Goal: Task Accomplishment & Management: Use online tool/utility

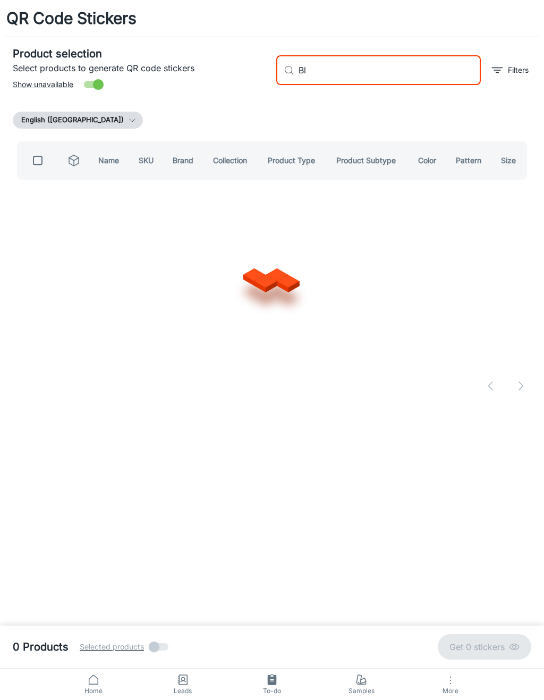
click at [471, 108] on div "Product selection Select products to generate QR code stickers Show unavailable…" at bounding box center [272, 221] width 519 height 368
click at [423, 73] on input "Bl" at bounding box center [390, 70] width 182 height 30
type input "B"
type input "[GEOGRAPHIC_DATA]"
checkbox input "true"
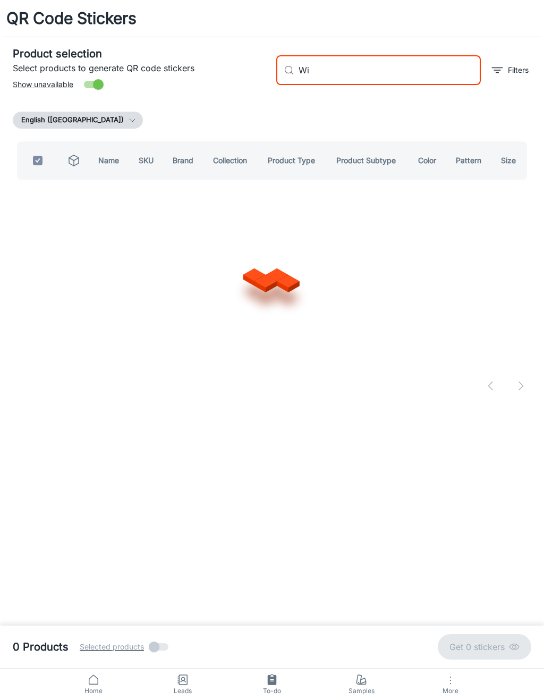
type input "W"
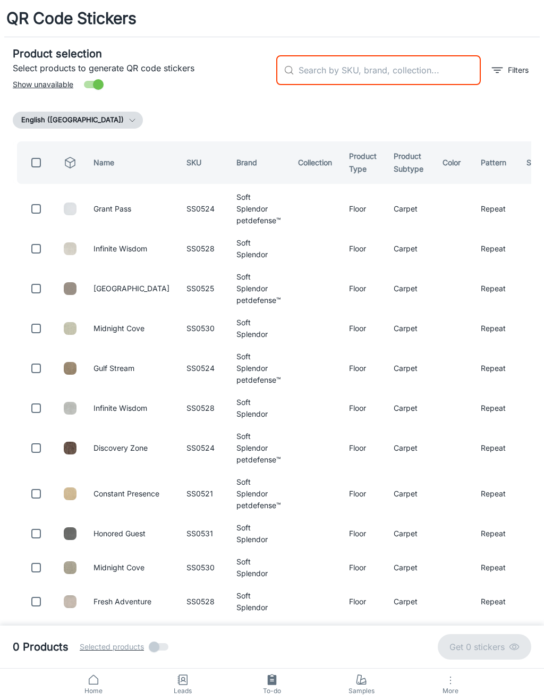
checkbox input "false"
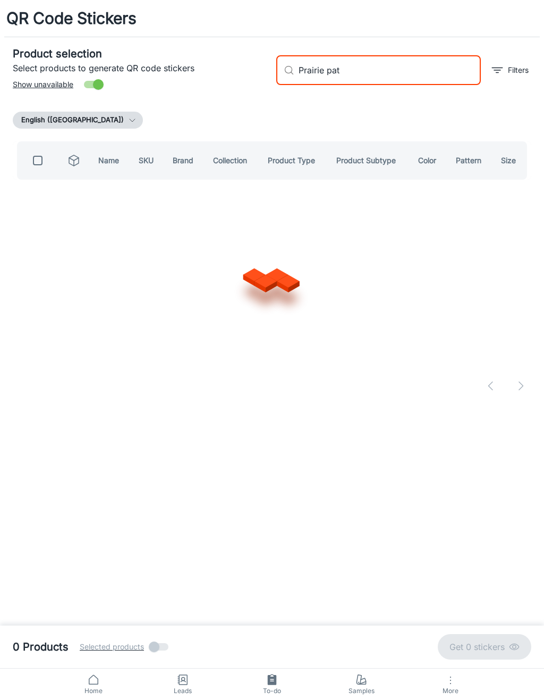
type input "Prairie path"
checkbox input "true"
type input "P"
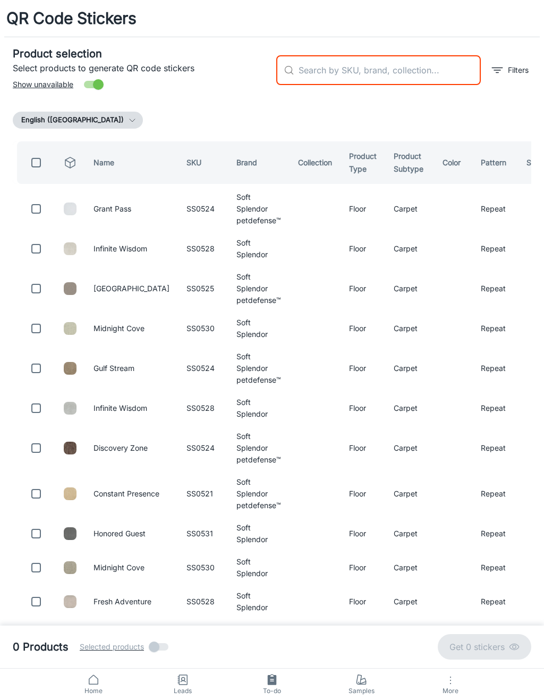
checkbox input "false"
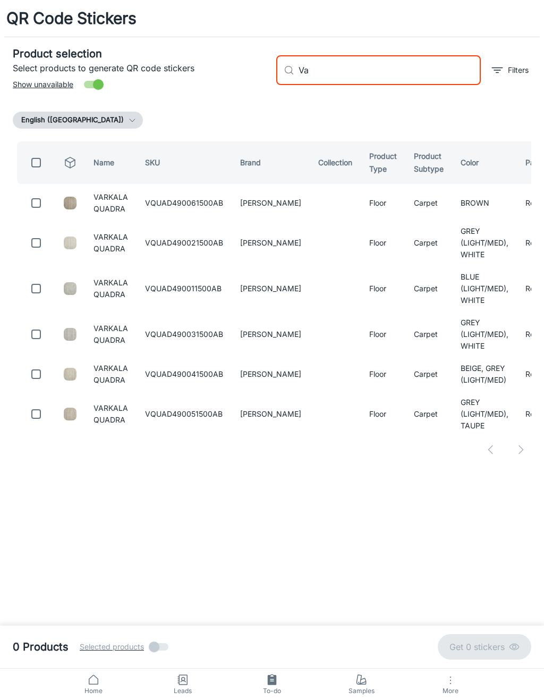
type input "V"
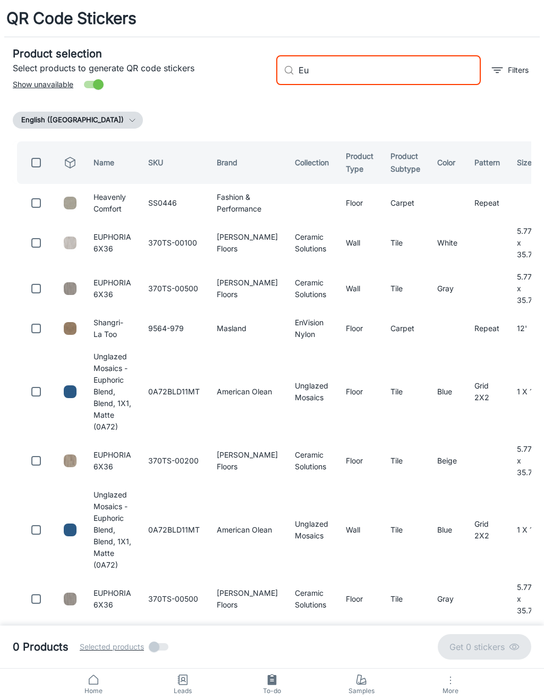
type input "E"
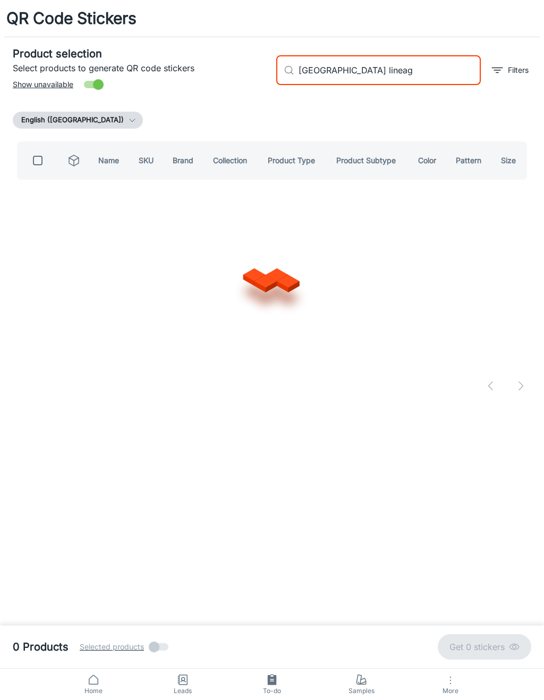
type input "Palermo lineage"
checkbox input "true"
type input "P"
checkbox input "false"
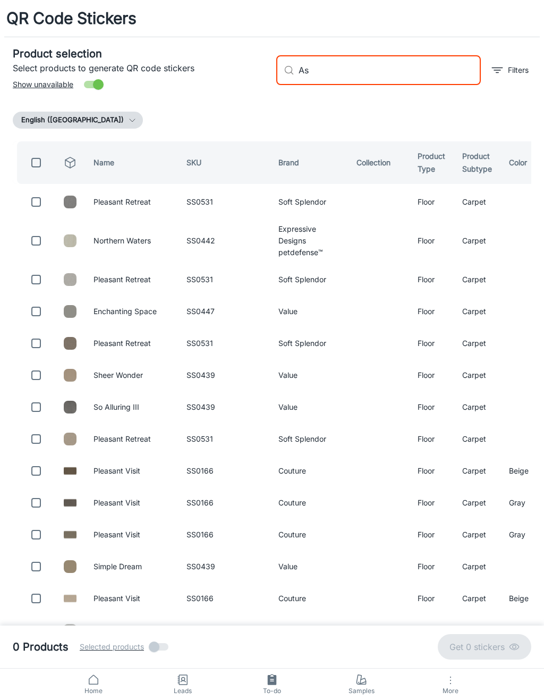
type input "A"
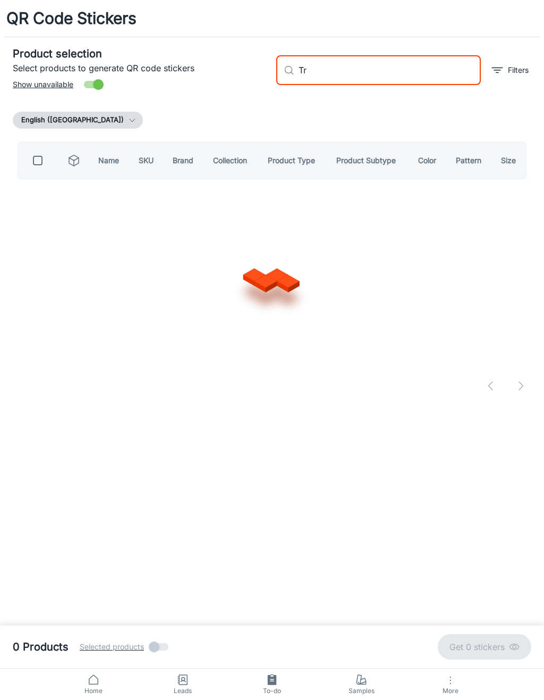
type input "T"
type input "G"
type input "Jagger"
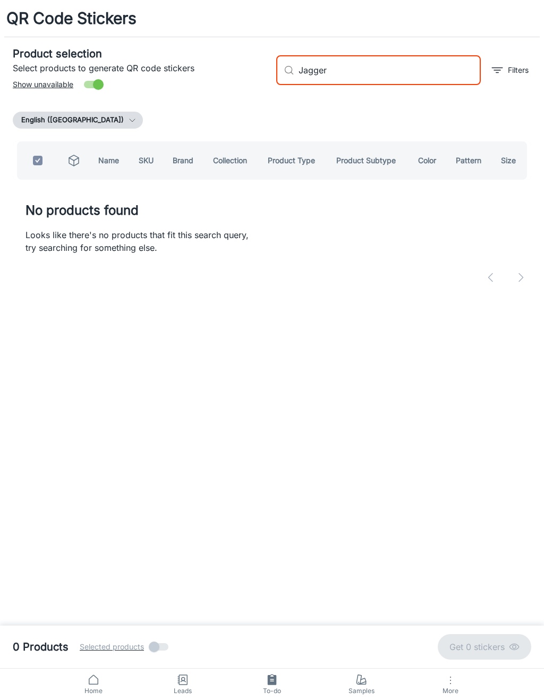
checkbox input "true"
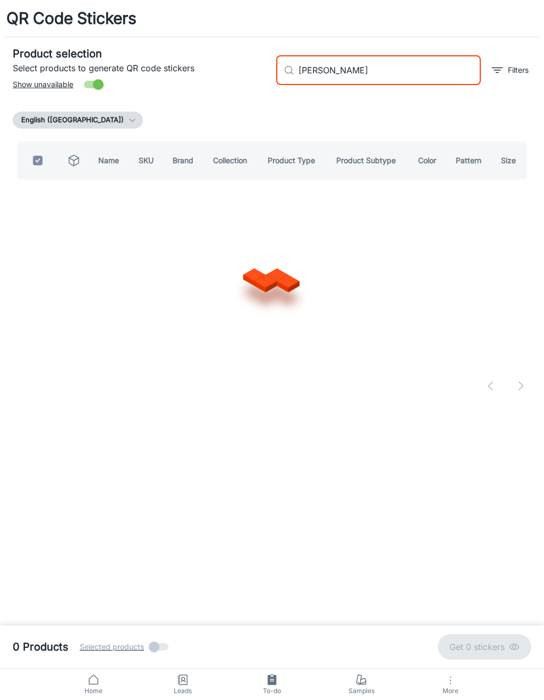
type input "J"
checkbox input "false"
type input "Tamdin"
checkbox input "true"
type input "T"
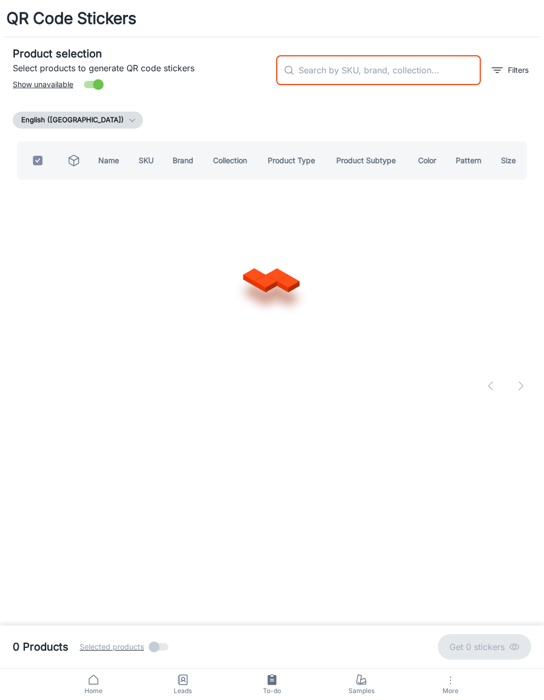
checkbox input "false"
type input "[PERSON_NAME]"
checkbox input "true"
type input "W"
checkbox input "false"
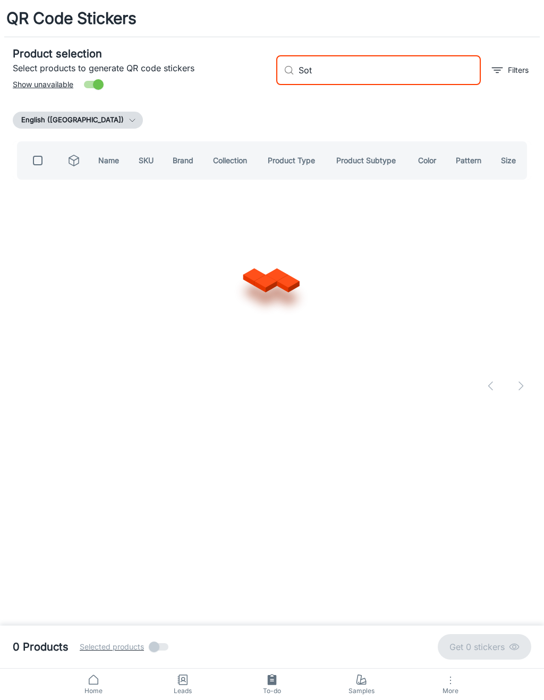
type input "[PERSON_NAME]"
checkbox input "true"
type input "S"
checkbox input "false"
type input "F"
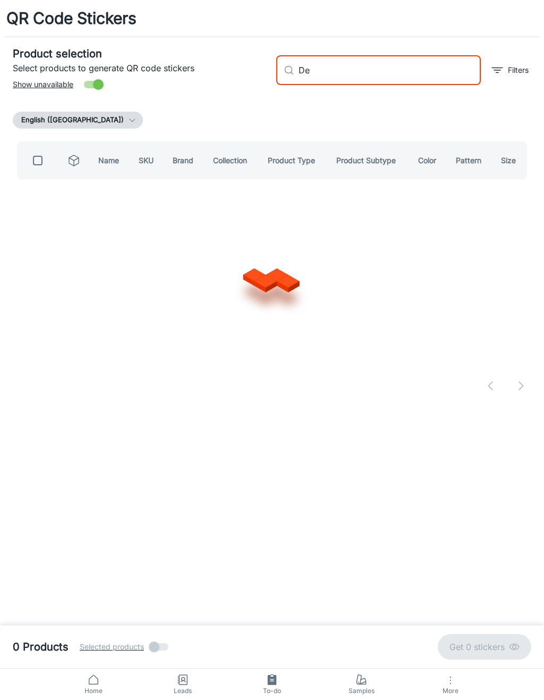
type input "D"
type input "[PERSON_NAME]"
checkbox input "true"
type input "M"
checkbox input "false"
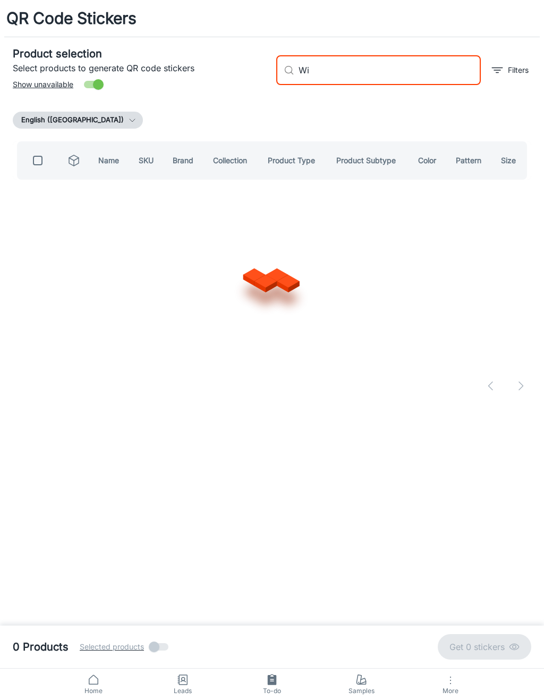
type input "W"
type input "P"
type input "Orchard bliss"
checkbox input "true"
type input "O"
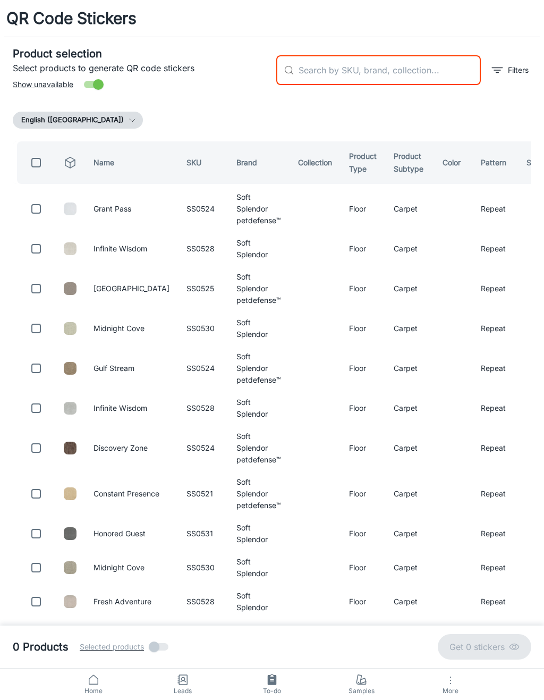
checkbox input "false"
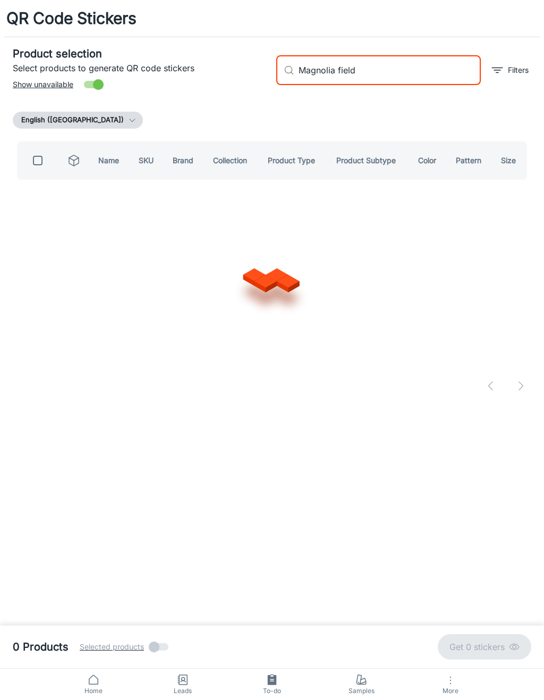
type input "Magnolia fields"
checkbox input "true"
type input "M"
checkbox input "false"
type input "Padma"
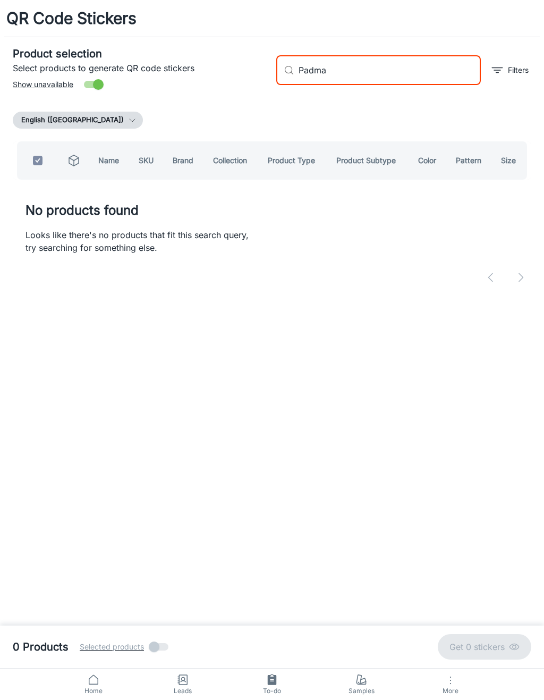
checkbox input "true"
type input "P"
checkbox input "false"
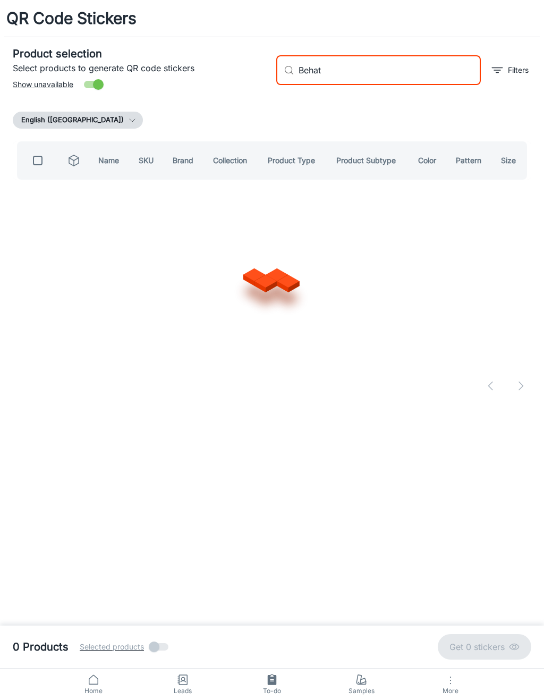
type input "Behati"
checkbox input "true"
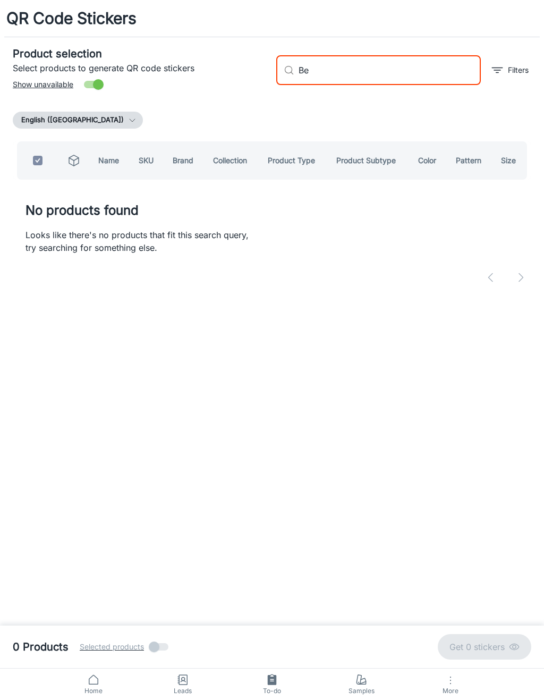
type input "B"
checkbox input "false"
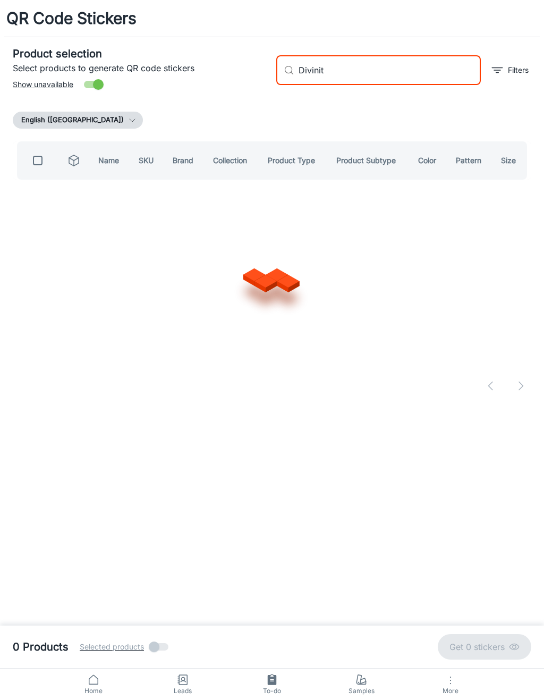
type input "Divinity"
checkbox input "true"
type input "D"
checkbox input "false"
type input "[PERSON_NAME]"
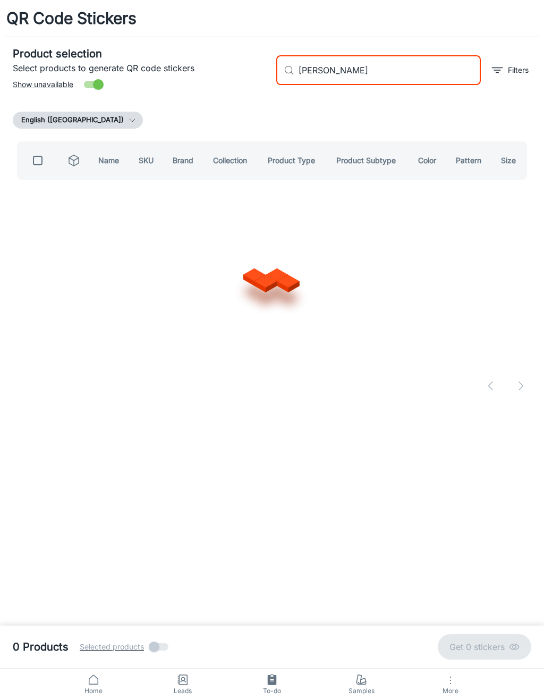
checkbox input "true"
type input "R"
checkbox input "false"
type input "Dreamer [PERSON_NAME]"
checkbox input "true"
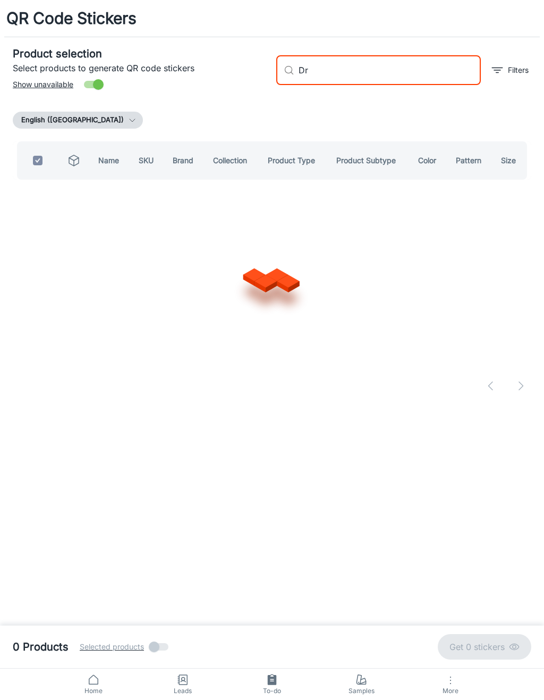
type input "D"
checkbox input "false"
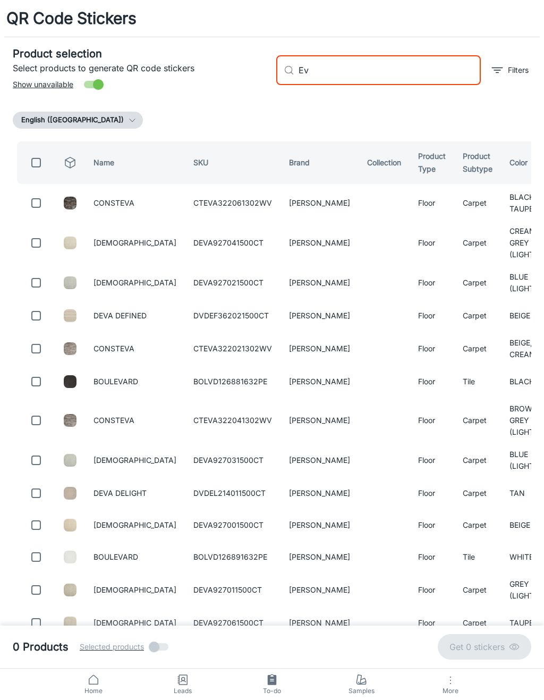
type input "E"
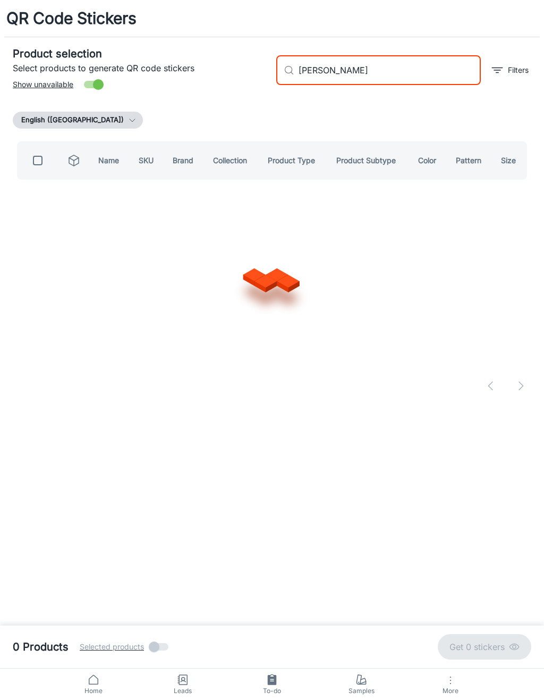
type input "[PERSON_NAME]"
checkbox input "true"
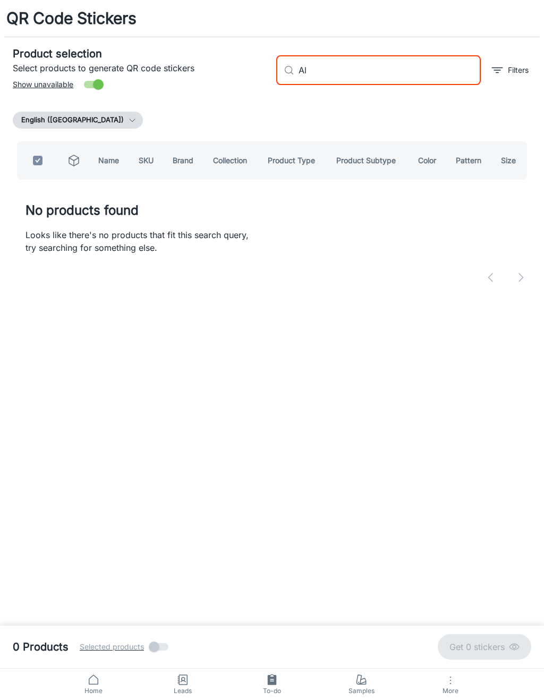
type input "A"
checkbox input "false"
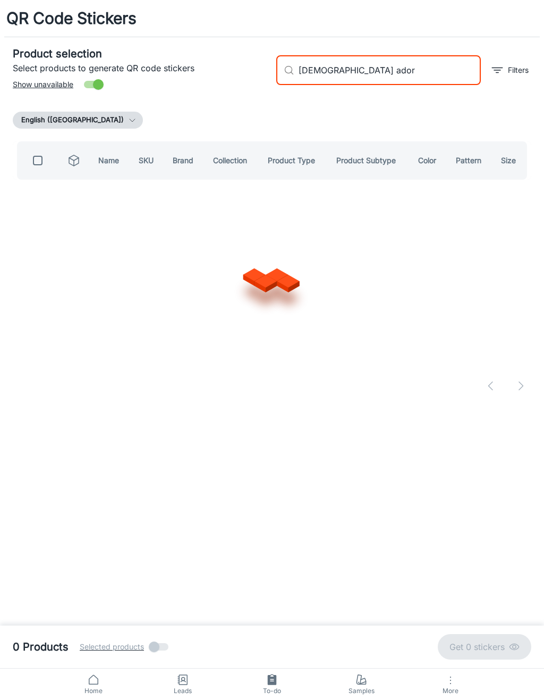
type input "Deva adorn"
checkbox input "true"
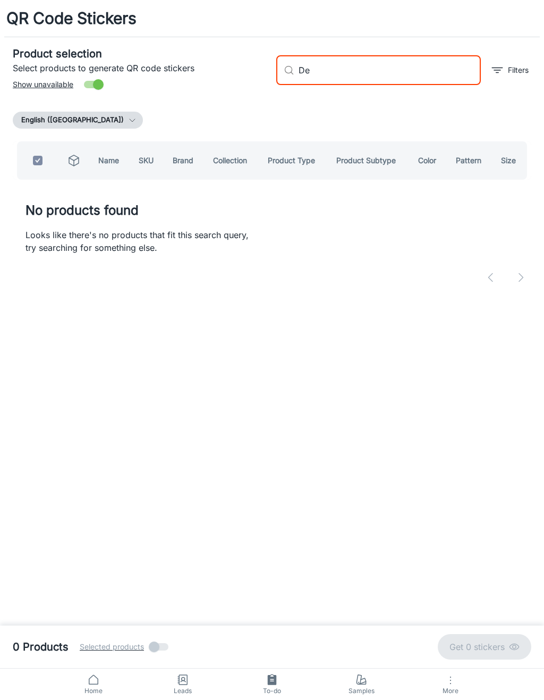
type input "D"
checkbox input "false"
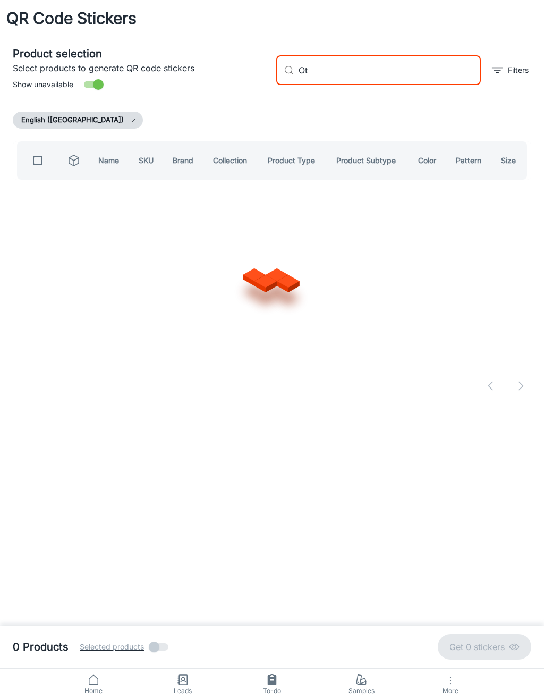
type input "O"
type input "[PERSON_NAME]"
checkbox input "true"
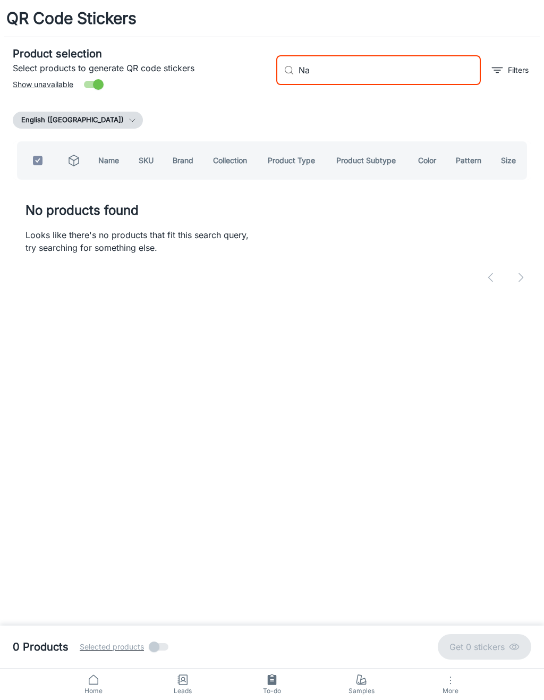
type input "N"
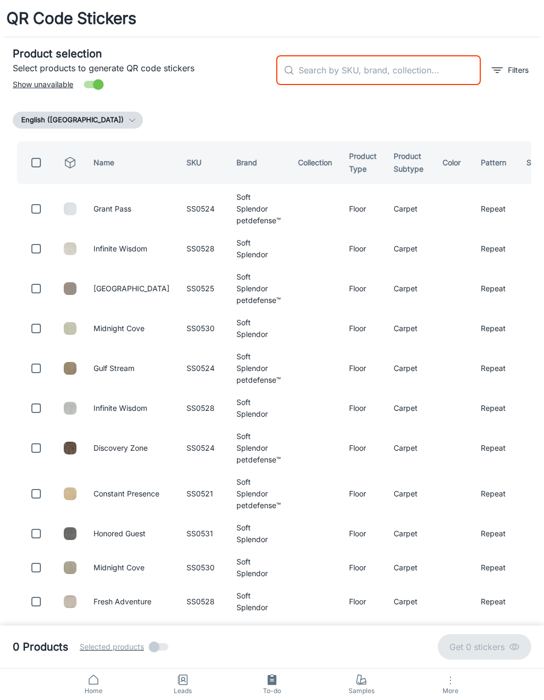
checkbox input "false"
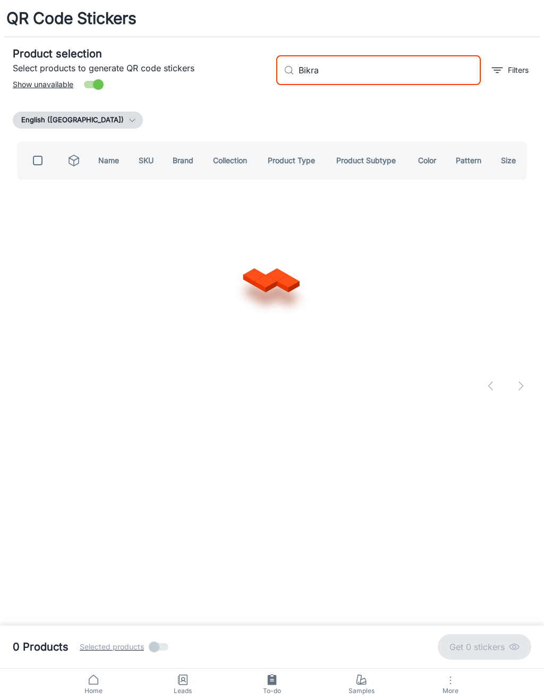
type input "Bikram"
checkbox input "true"
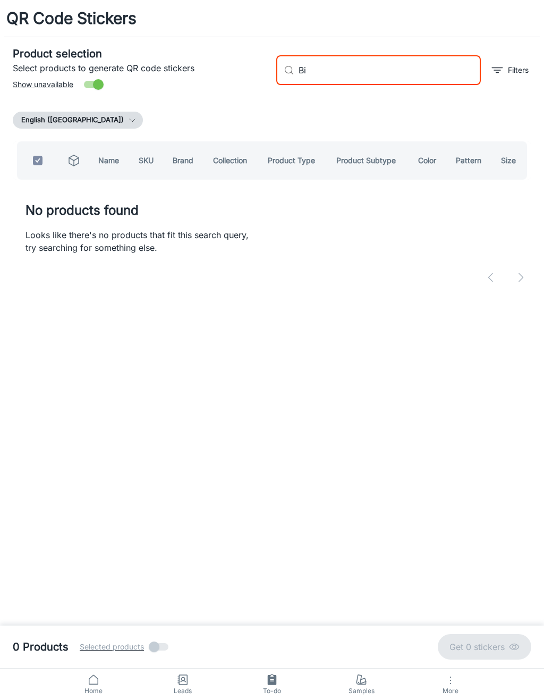
type input "B"
checkbox input "false"
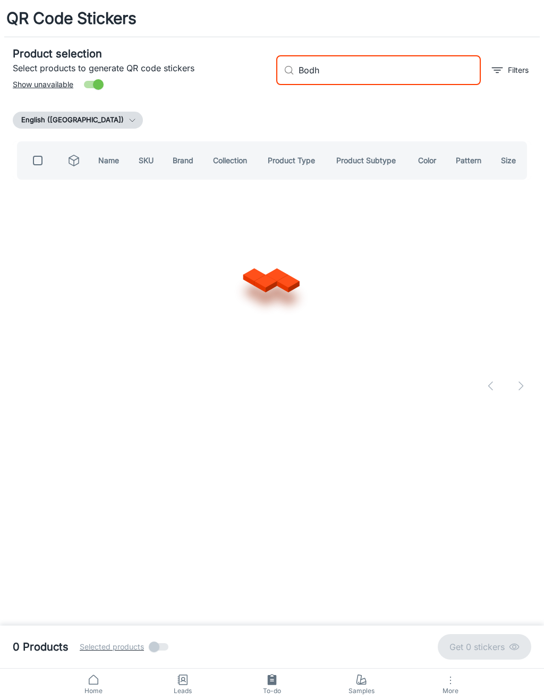
type input "[DEMOGRAPHIC_DATA]"
checkbox input "true"
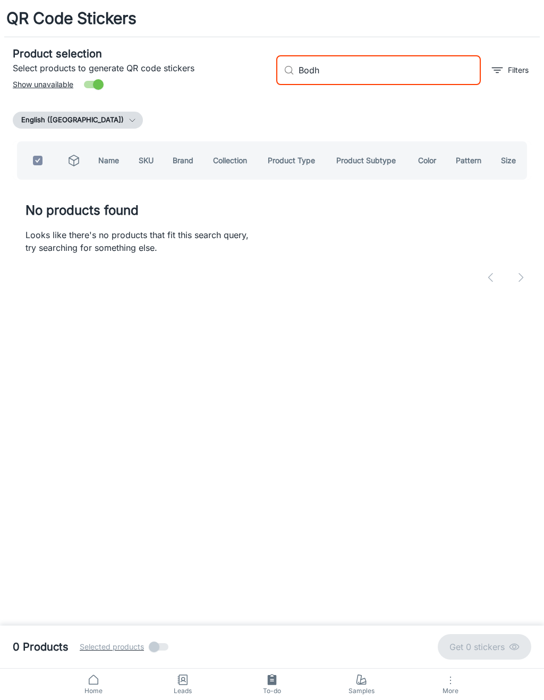
type input "Bod"
checkbox input "false"
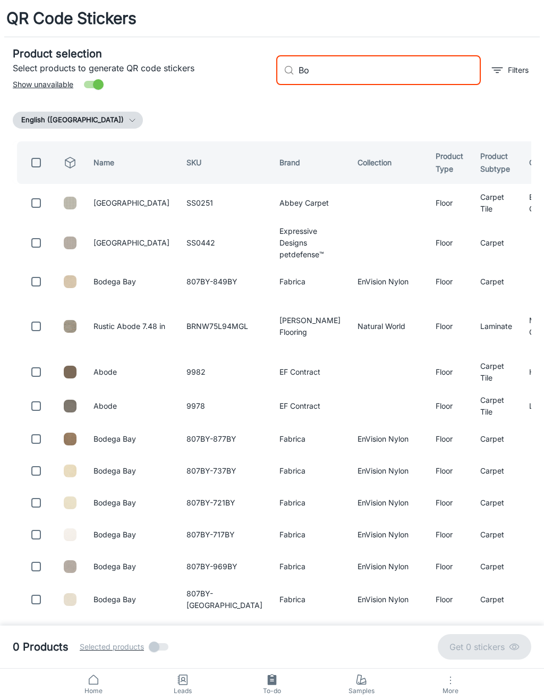
type input "B"
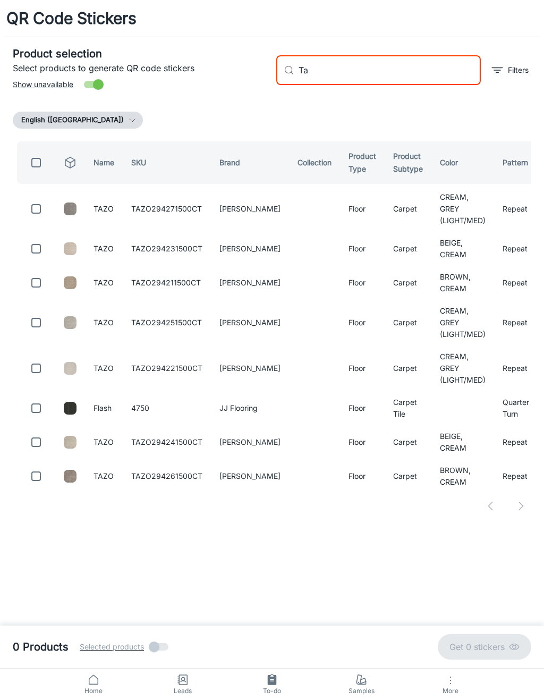
type input "T"
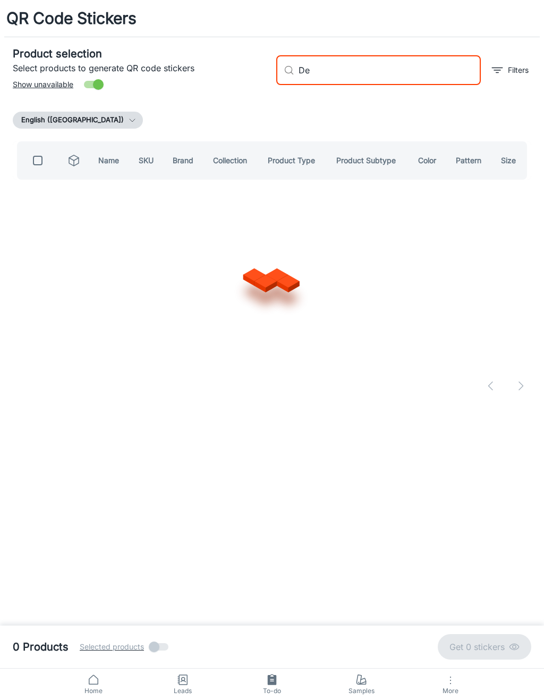
type input "D"
type input "Minka"
checkbox input "true"
type input "M"
checkbox input "false"
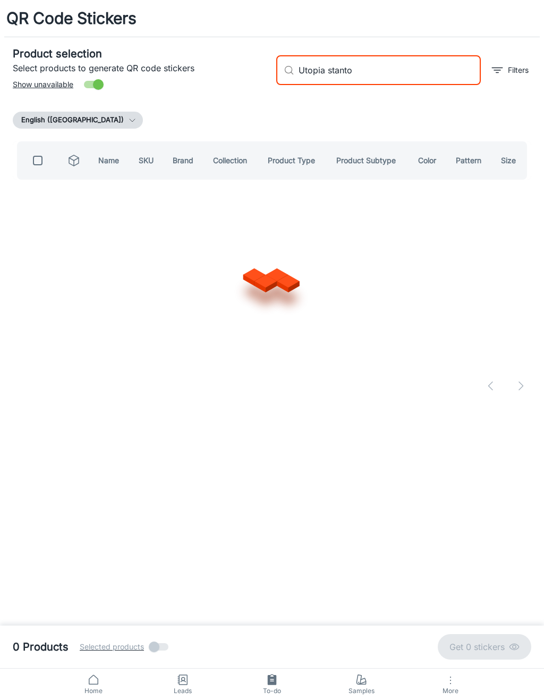
type input "Utopia [PERSON_NAME]"
checkbox input "true"
type input "U"
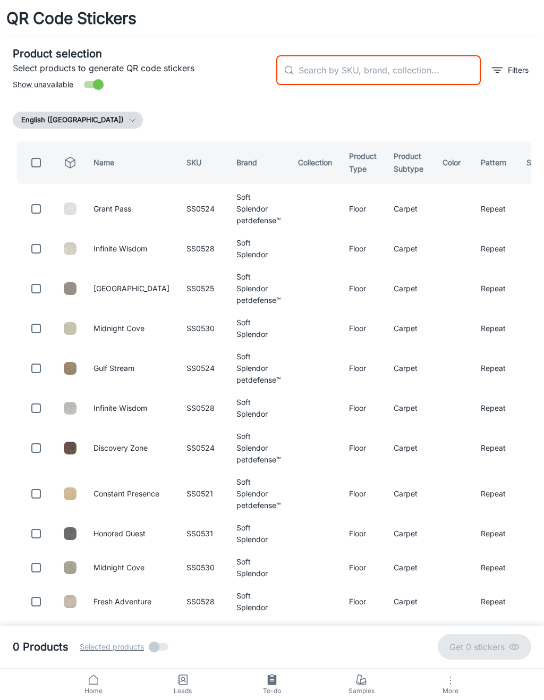
checkbox input "false"
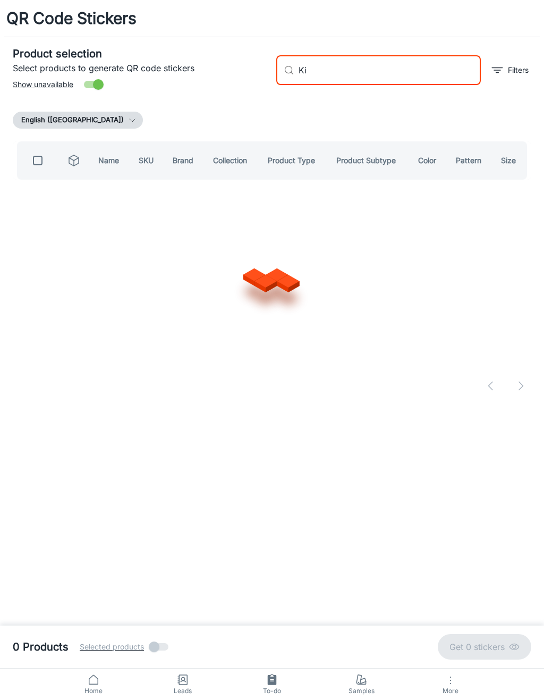
type input "K"
type input "M"
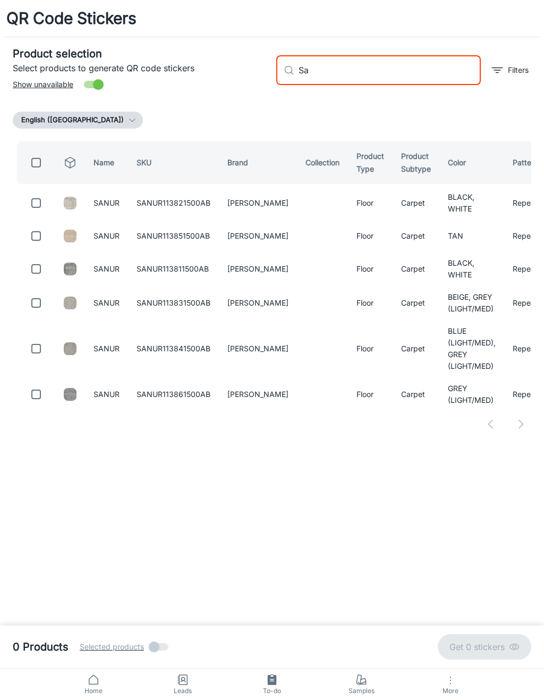
type input "S"
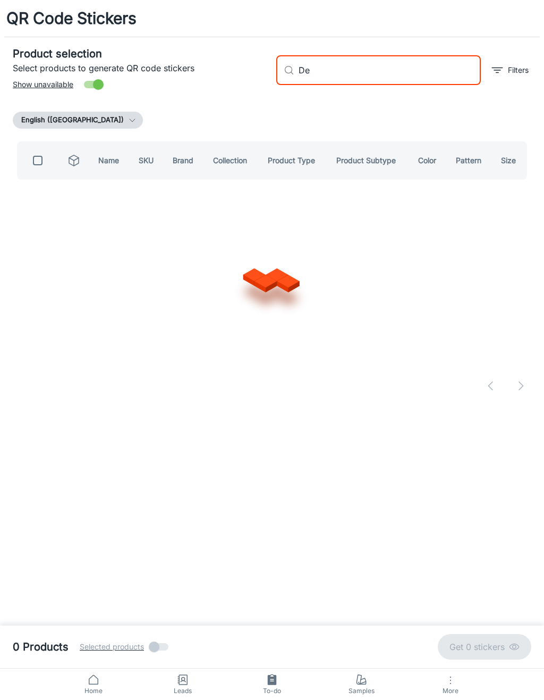
type input "D"
type input "[PERSON_NAME]"
checkbox input "true"
type input "F"
checkbox input "false"
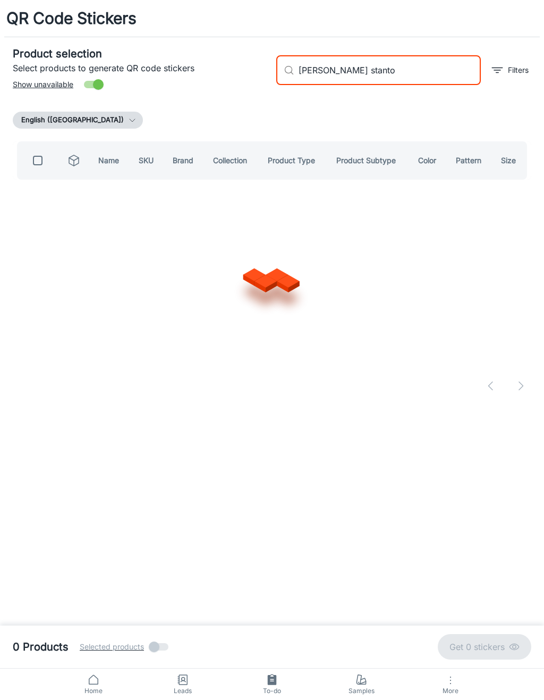
type input "[PERSON_NAME] [PERSON_NAME]"
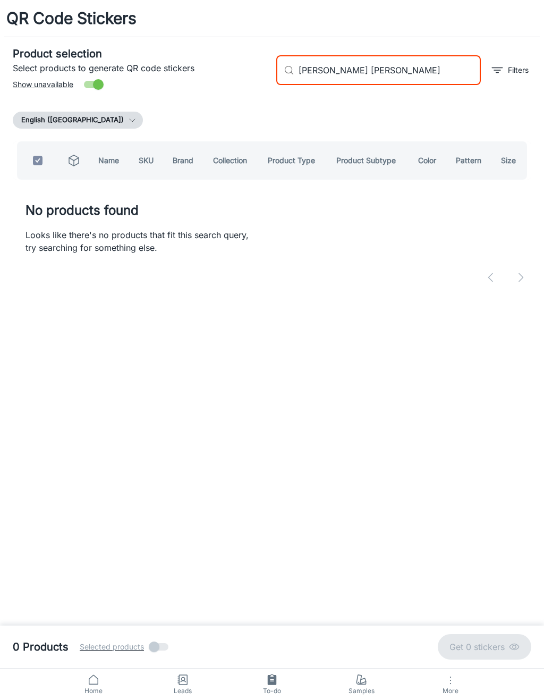
checkbox input "true"
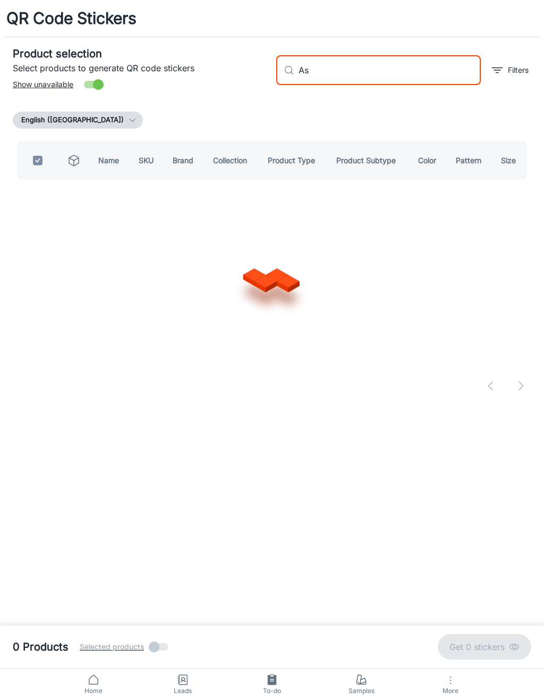
type input "A"
checkbox input "false"
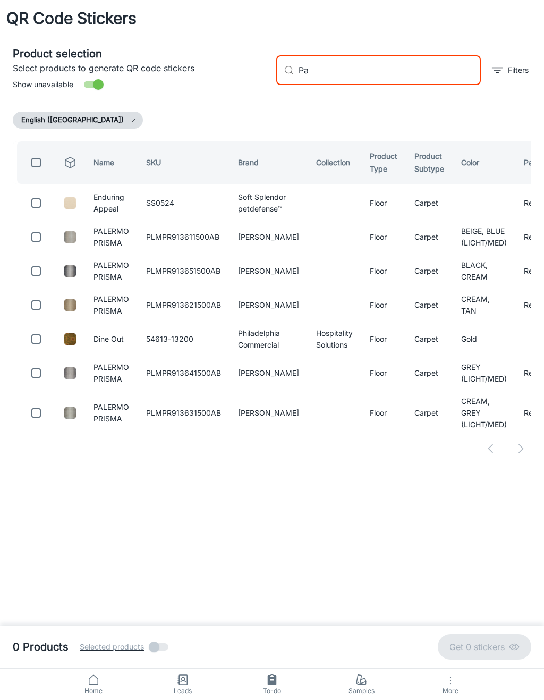
type input "P"
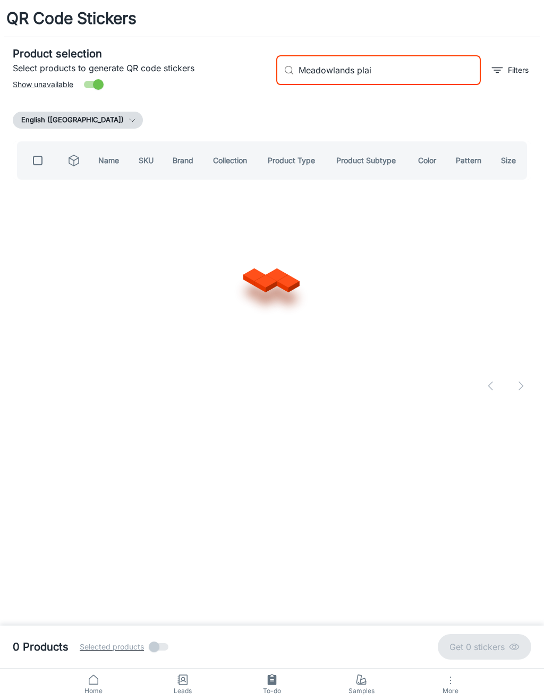
type input "Meadowlands plaid"
checkbox input "true"
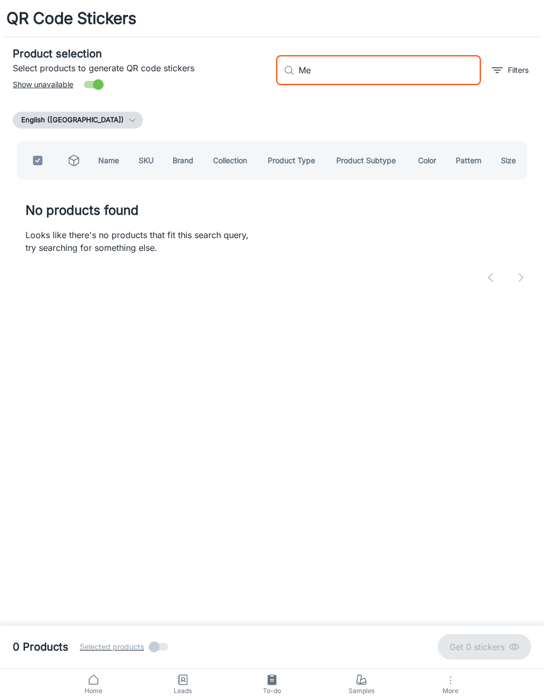
type input "M"
checkbox input "false"
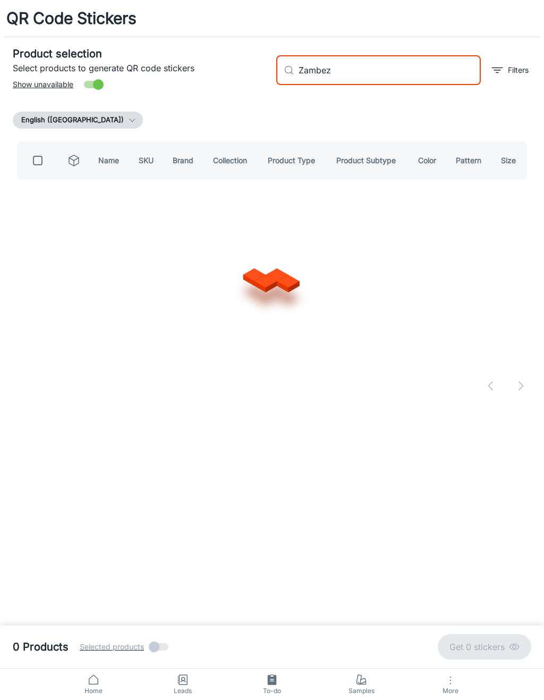
type input "Zambezi"
checkbox input "true"
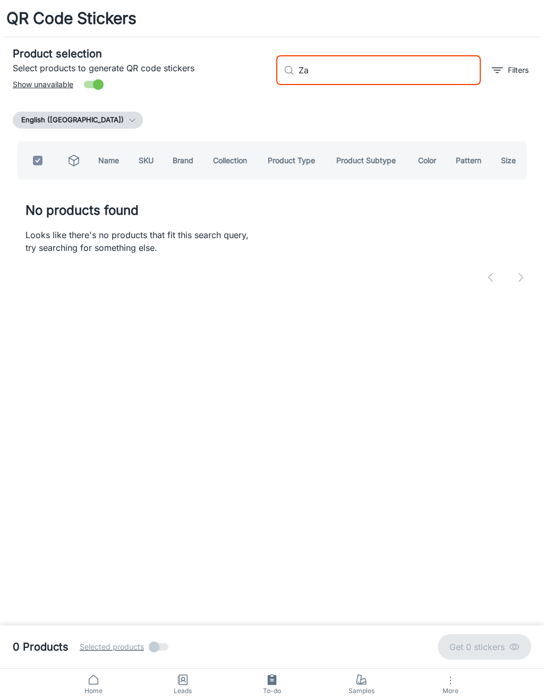
type input "Z"
checkbox input "false"
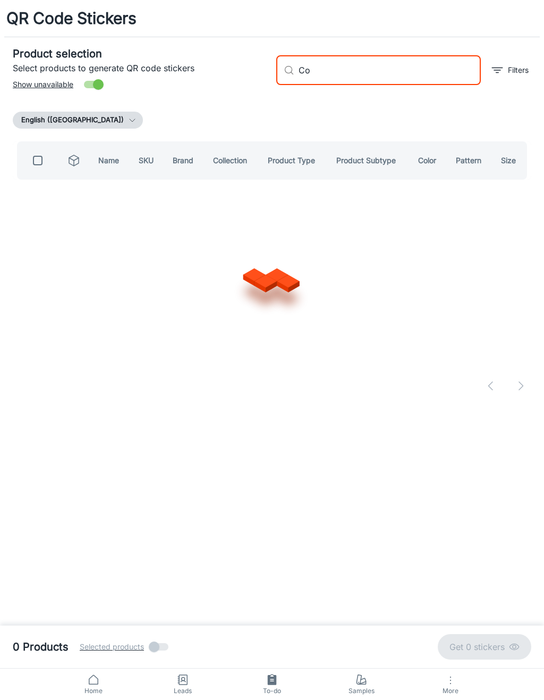
type input "C"
type input "Daya"
checkbox input "true"
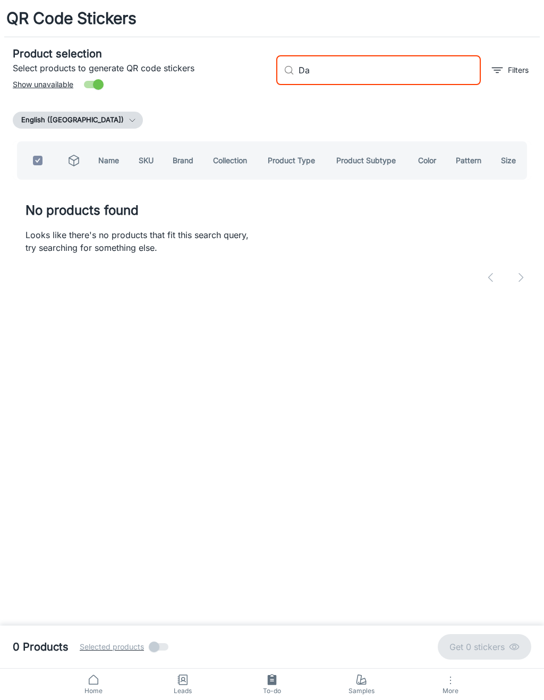
type input "D"
checkbox input "false"
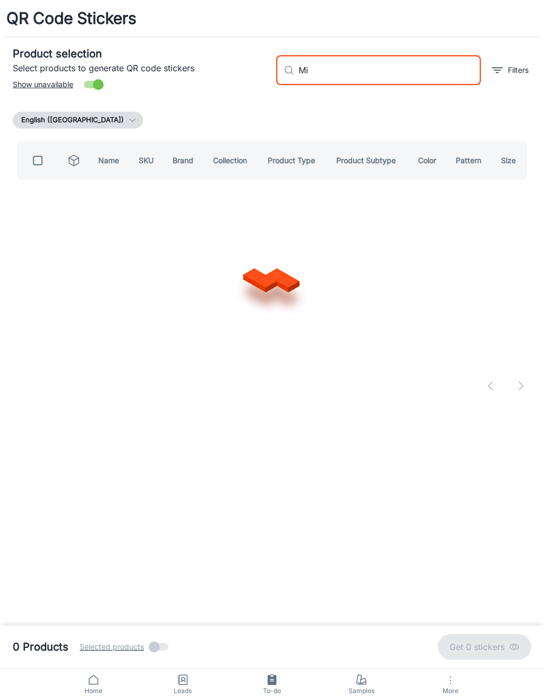
type input "M"
type input "Blossom trail"
checkbox input "true"
type input "B"
checkbox input "false"
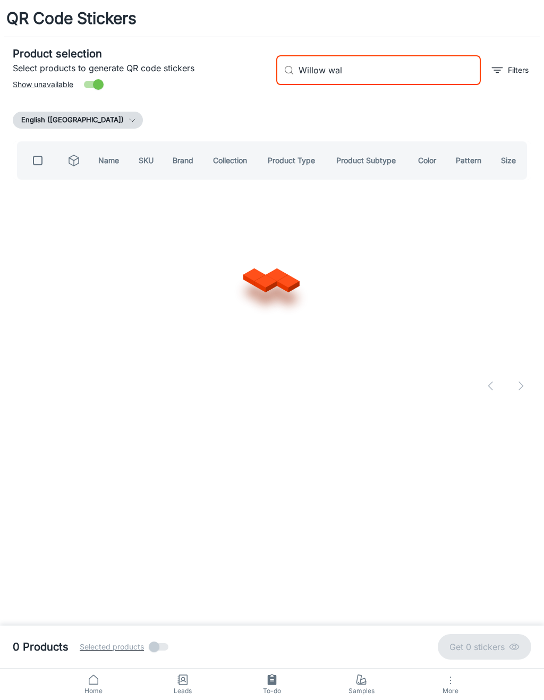
type input "Willow walk"
checkbox input "true"
type input "W"
checkbox input "false"
type input "[DEMOGRAPHIC_DATA]"
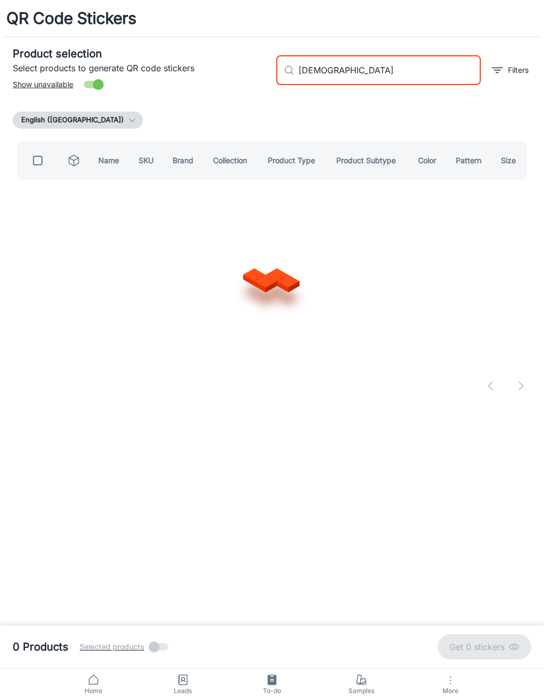
checkbox input "true"
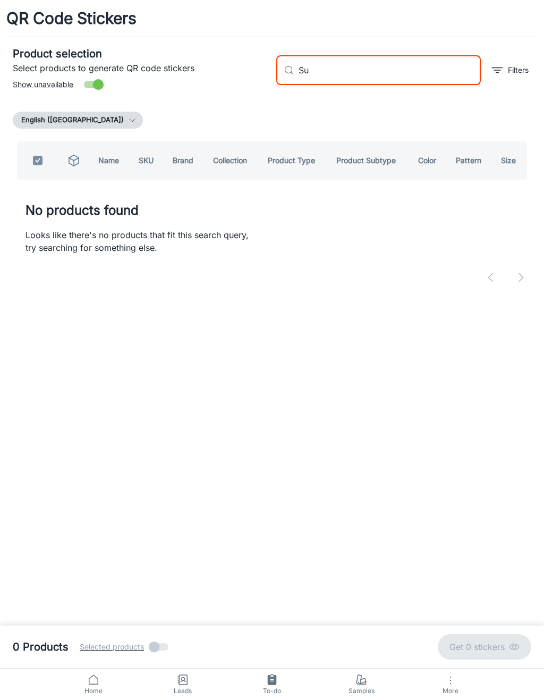
type input "S"
checkbox input "false"
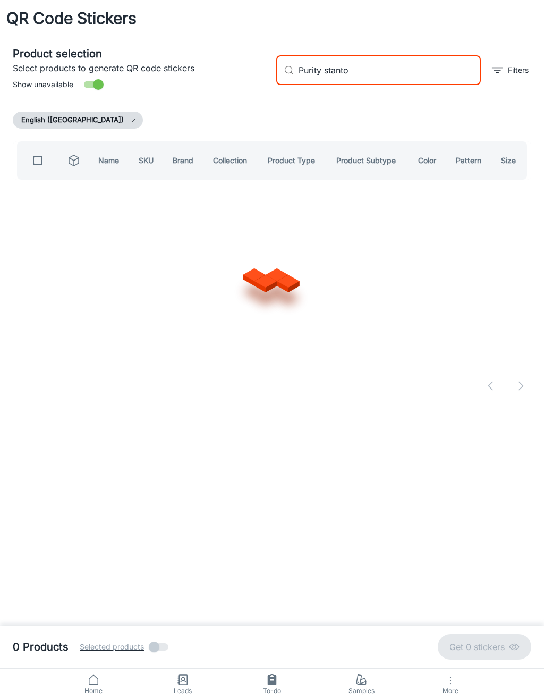
type input "[PERSON_NAME]"
checkbox input "true"
type input "P"
checkbox input "false"
type input "[GEOGRAPHIC_DATA][PERSON_NAME]"
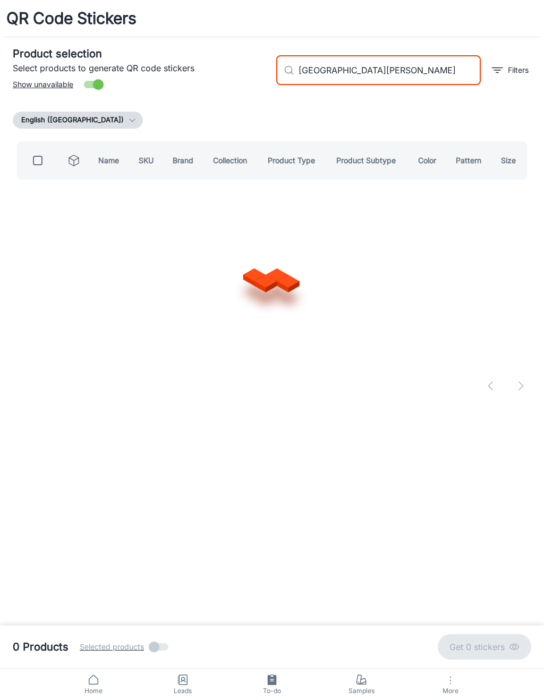
checkbox input "true"
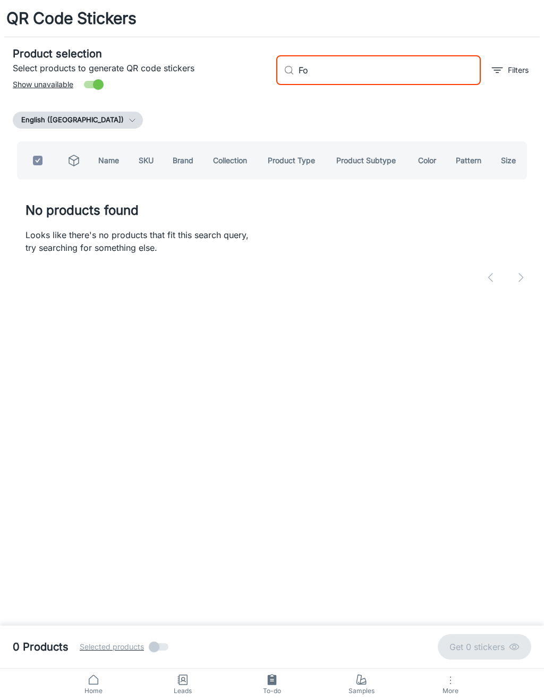
type input "F"
checkbox input "false"
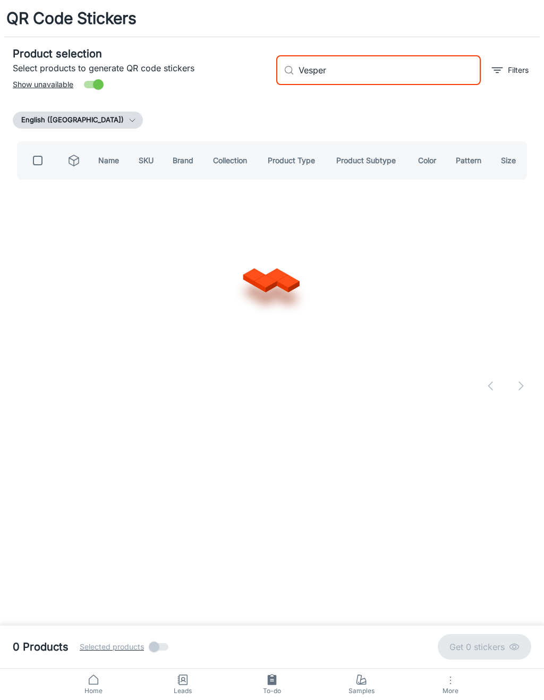
type input "Vespera"
checkbox input "true"
type input "V"
checkbox input "false"
type input "Grenadines"
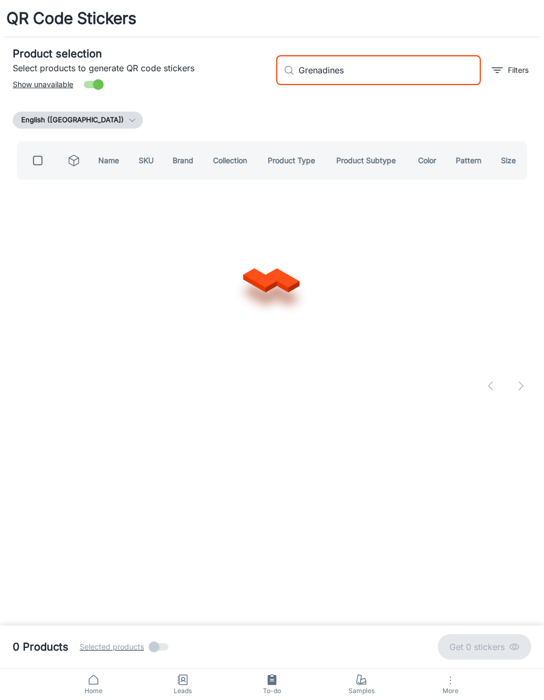
checkbox input "true"
type input "G"
checkbox input "false"
type input "Kapua"
checkbox input "true"
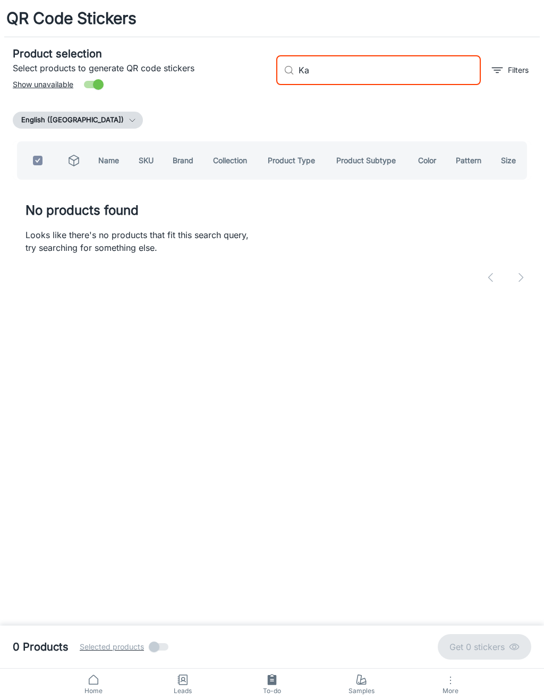
type input "K"
checkbox input "false"
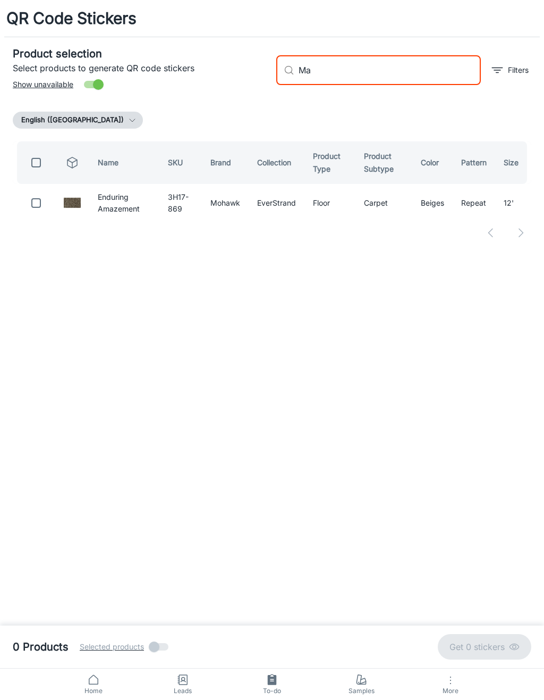
type input "M"
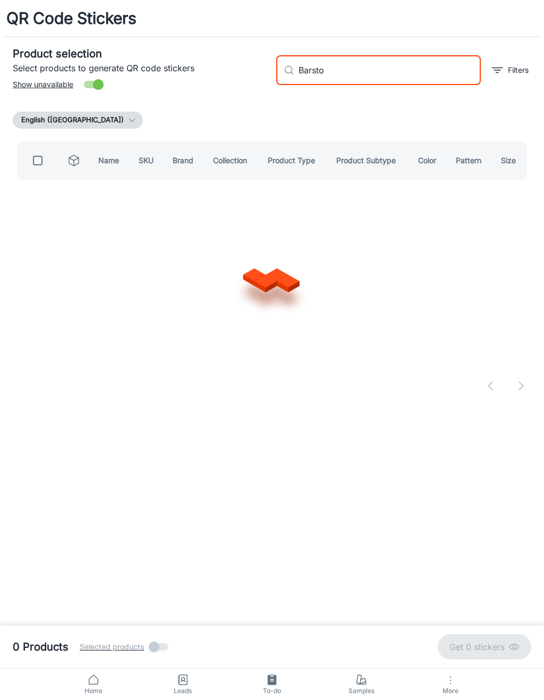
type input "Barstow"
checkbox input "true"
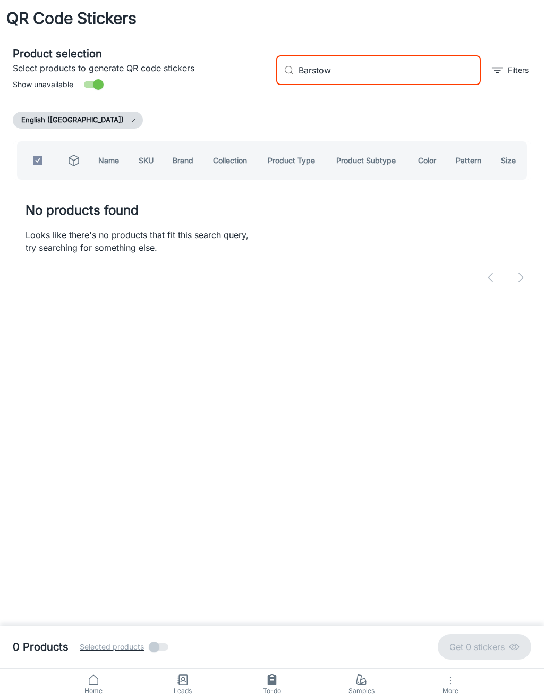
type input "Barsto"
checkbox input "false"
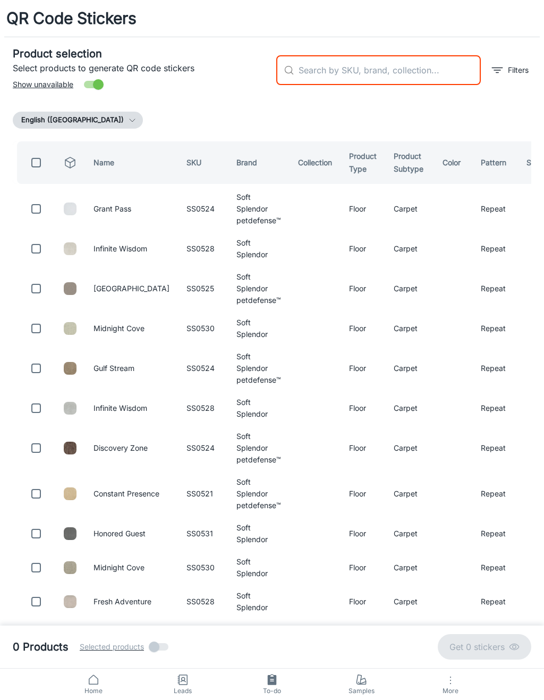
click at [464, 127] on div "English ([GEOGRAPHIC_DATA])" at bounding box center [272, 120] width 519 height 17
click at [464, 126] on div "English ([GEOGRAPHIC_DATA])" at bounding box center [272, 120] width 519 height 17
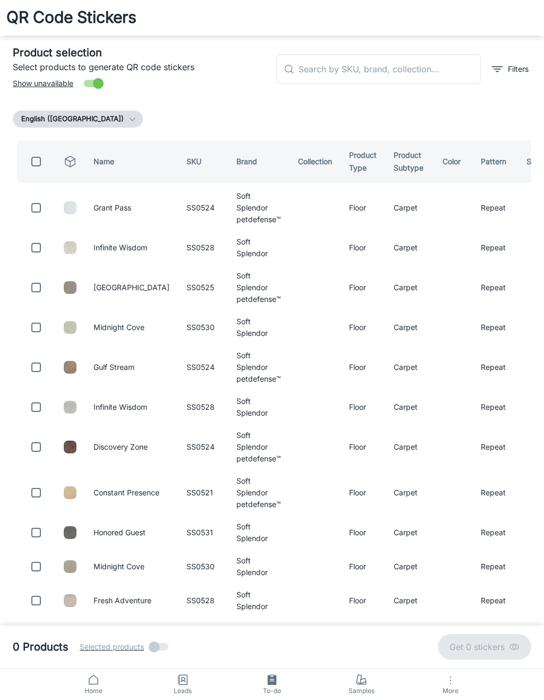
click at [408, 73] on input "text" at bounding box center [390, 69] width 182 height 30
click at [430, 74] on input "text" at bounding box center [390, 70] width 182 height 30
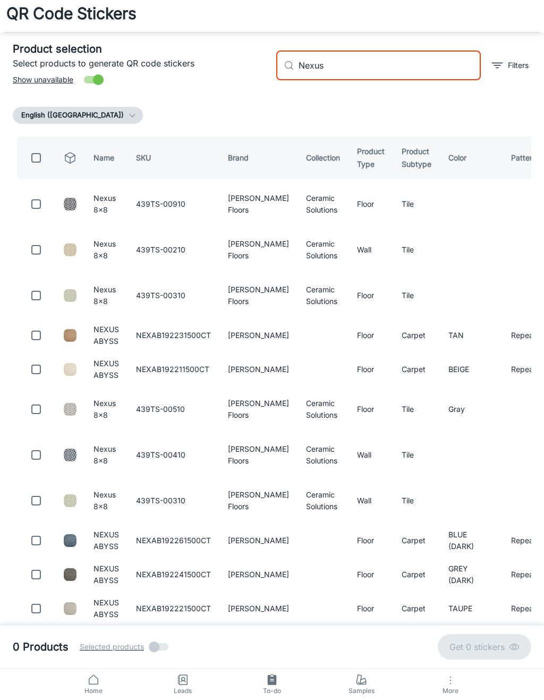
scroll to position [0, 0]
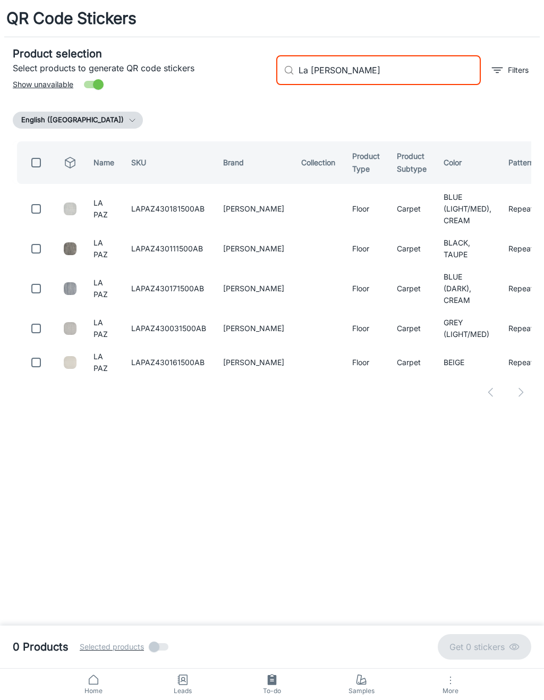
click at [42, 215] on input "checkbox" at bounding box center [36, 208] width 21 height 21
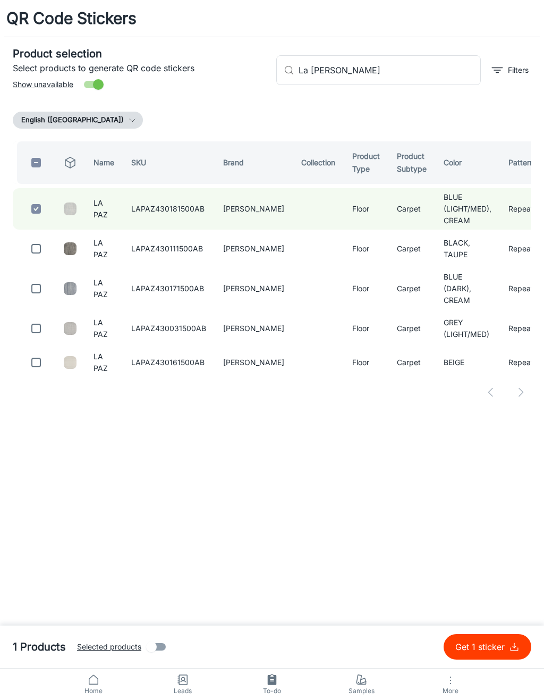
click at [406, 79] on input "La [PERSON_NAME]" at bounding box center [390, 70] width 182 height 30
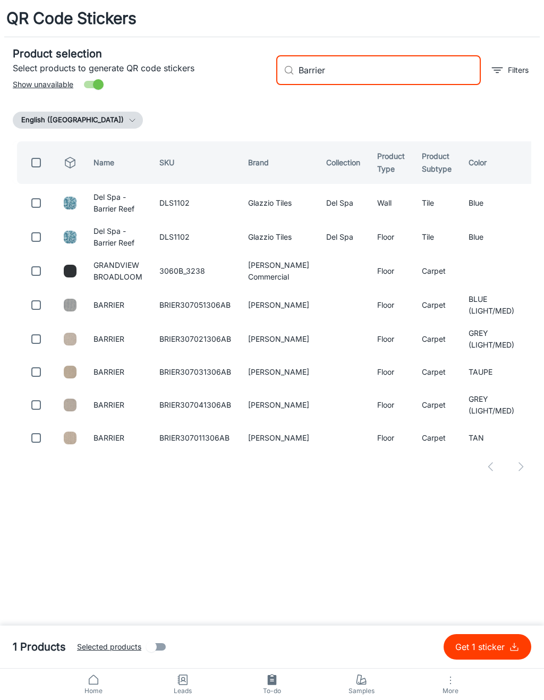
click at [28, 344] on input "checkbox" at bounding box center [36, 338] width 21 height 21
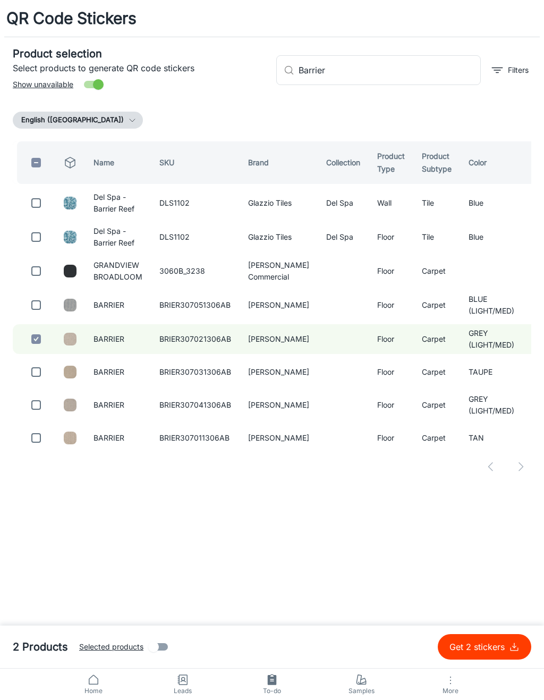
click at [435, 70] on input "Barrier" at bounding box center [390, 70] width 182 height 30
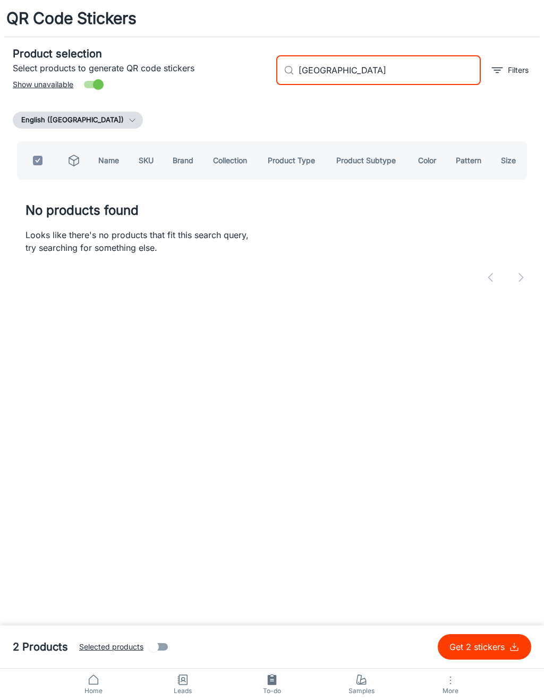
click at [325, 68] on input "[GEOGRAPHIC_DATA]" at bounding box center [390, 70] width 182 height 30
click at [303, 77] on input "[GEOGRAPHIC_DATA]" at bounding box center [390, 70] width 182 height 30
click at [305, 76] on input "[GEOGRAPHIC_DATA]" at bounding box center [390, 70] width 182 height 30
click at [297, 78] on div "​ [GEOGRAPHIC_DATA] ​" at bounding box center [378, 70] width 205 height 30
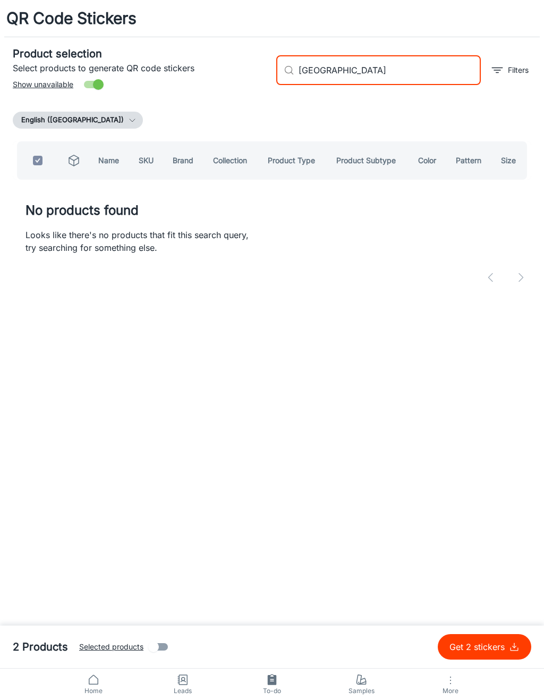
click at [314, 77] on input "[GEOGRAPHIC_DATA]" at bounding box center [390, 70] width 182 height 30
click at [309, 73] on input "[GEOGRAPHIC_DATA]" at bounding box center [390, 70] width 182 height 30
click at [427, 80] on input "[GEOGRAPHIC_DATA]" at bounding box center [390, 70] width 182 height 30
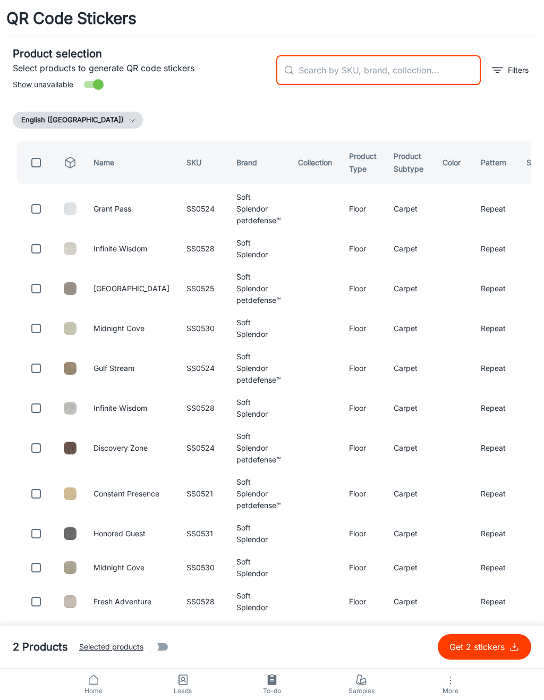
click at [219, 85] on div "Product selection Select products to generate QR code stickers Show unavailable" at bounding box center [136, 65] width 264 height 57
click at [414, 72] on input "text" at bounding box center [390, 70] width 182 height 30
